Goal: Check status: Check status

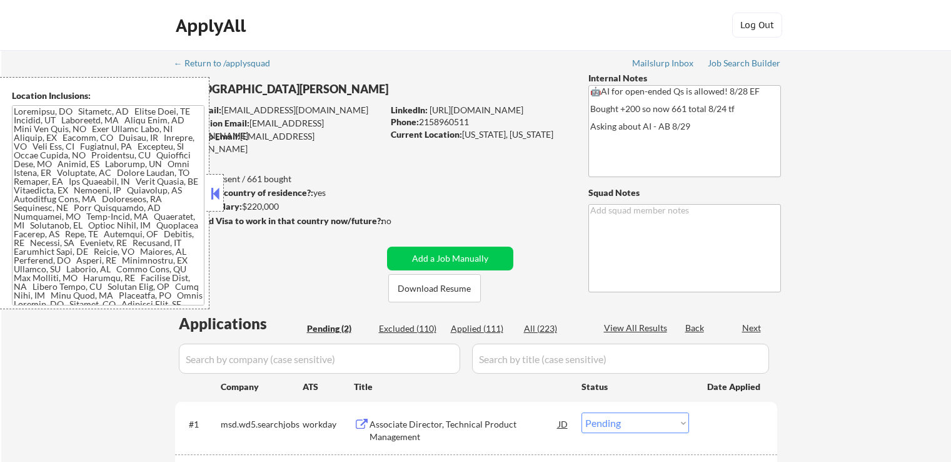
select select ""pending""
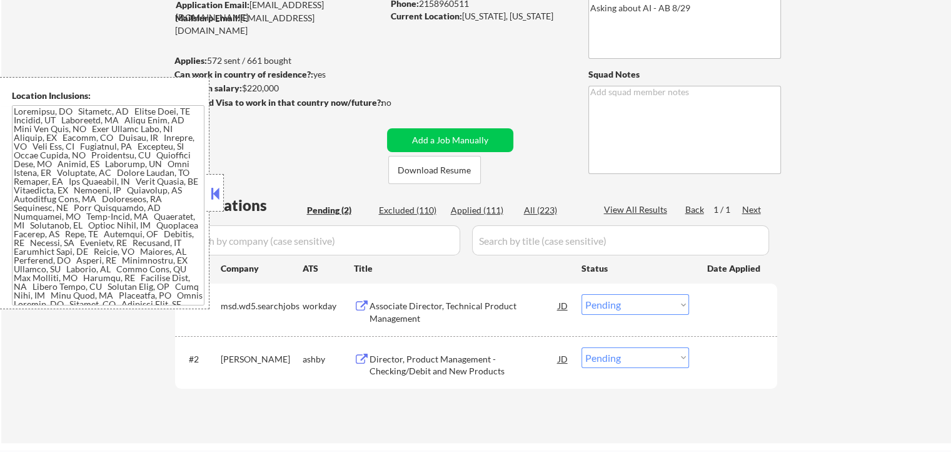
scroll to position [188, 0]
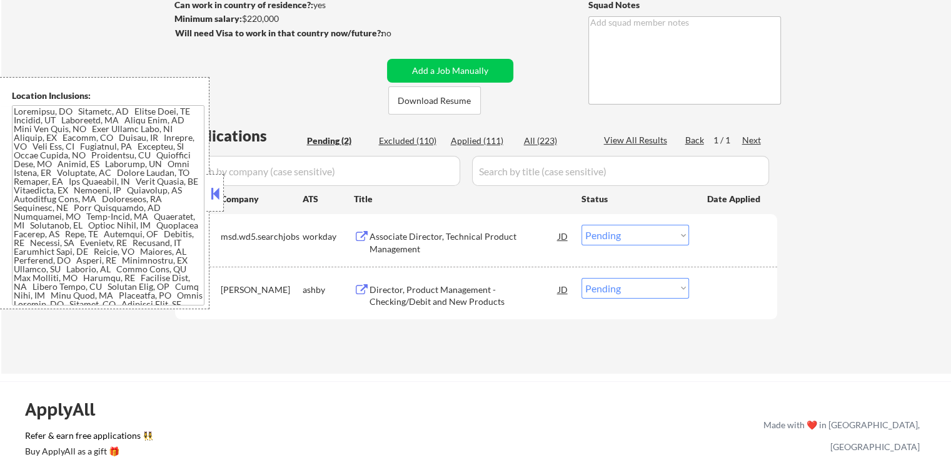
click at [482, 286] on div "Director, Product Management - Checking/Debit and New Products" at bounding box center [464, 295] width 189 height 24
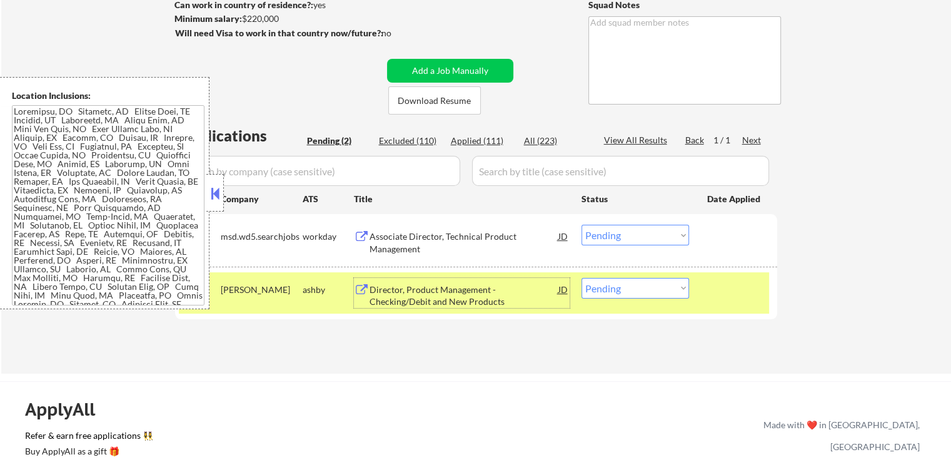
click at [471, 237] on div "Associate Director, Technical Product Management" at bounding box center [464, 242] width 189 height 24
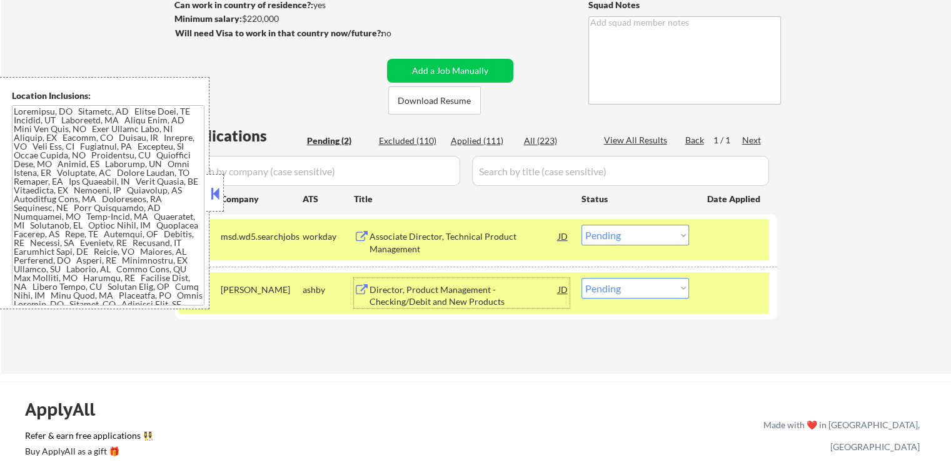
click at [482, 286] on div "Director, Product Management - Checking/Debit and New Products" at bounding box center [464, 295] width 189 height 24
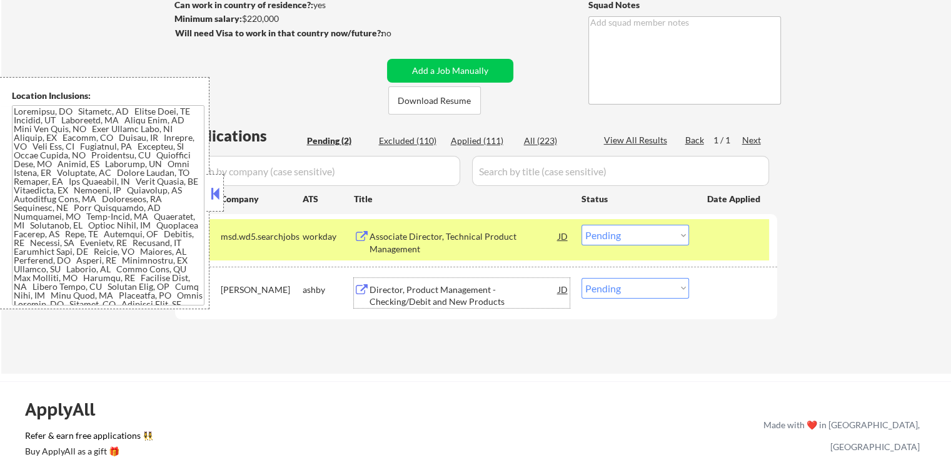
click at [617, 233] on select "Choose an option... Pending Applied Excluded (Questions) Excluded (Expired) Exc…" at bounding box center [636, 235] width 108 height 21
click at [582, 225] on select "Choose an option... Pending Applied Excluded (Questions) Excluded (Expired) Exc…" at bounding box center [636, 235] width 108 height 21
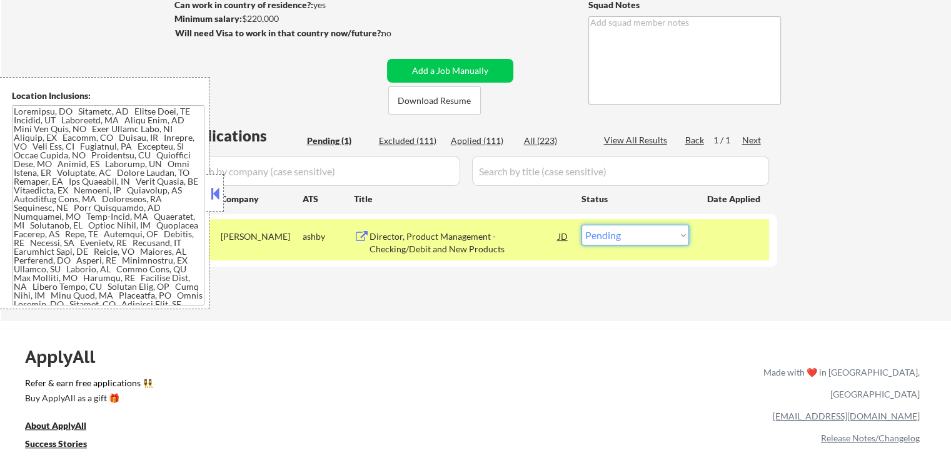
click at [618, 240] on select "Choose an option... Pending Applied Excluded (Questions) Excluded (Expired) Exc…" at bounding box center [636, 235] width 108 height 21
select select ""applied""
click at [582, 225] on select "Choose an option... Pending Applied Excluded (Questions) Excluded (Expired) Exc…" at bounding box center [636, 235] width 108 height 21
click at [571, 272] on div "Applications Pending (1) Excluded (111) Applied (111) All (223) View All Result…" at bounding box center [476, 211] width 602 height 172
